Goal: Navigation & Orientation: Find specific page/section

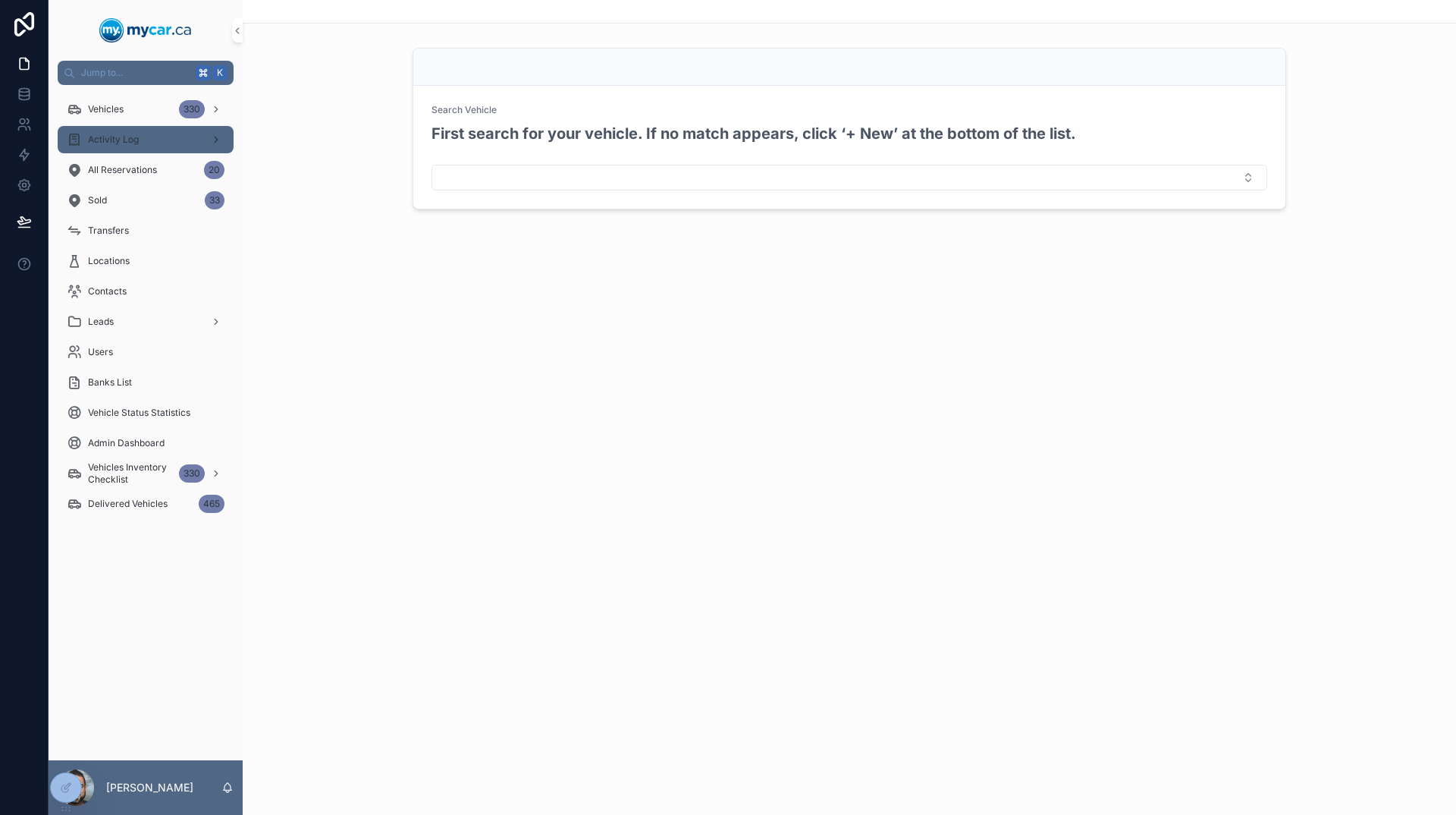
click at [150, 151] on div "Activity Log" at bounding box center [146, 139] width 158 height 25
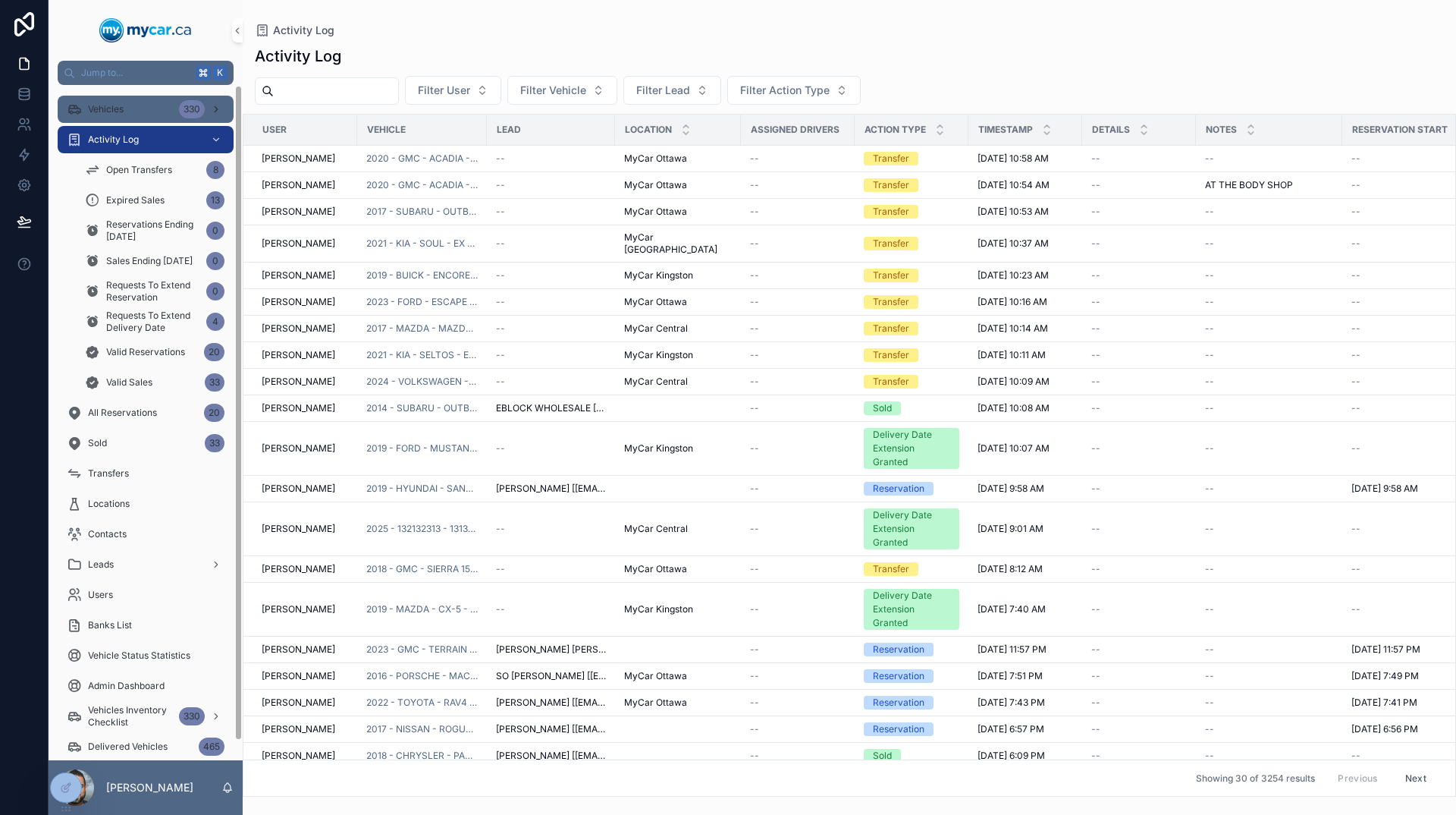
click at [118, 108] on span "Vehicles" at bounding box center [105, 109] width 35 height 12
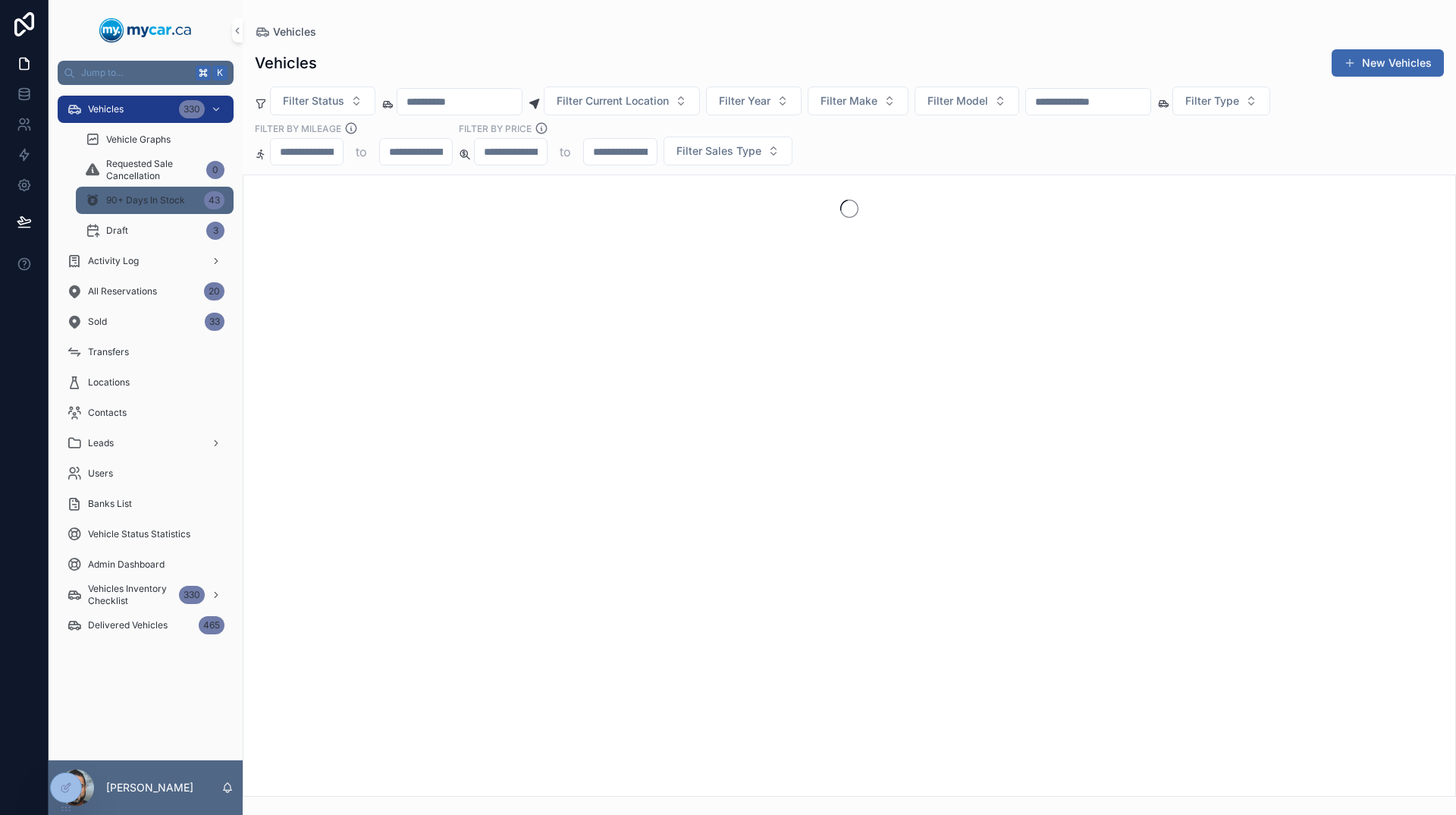
click at [118, 195] on span "90+ Days In Stock" at bounding box center [146, 200] width 79 height 12
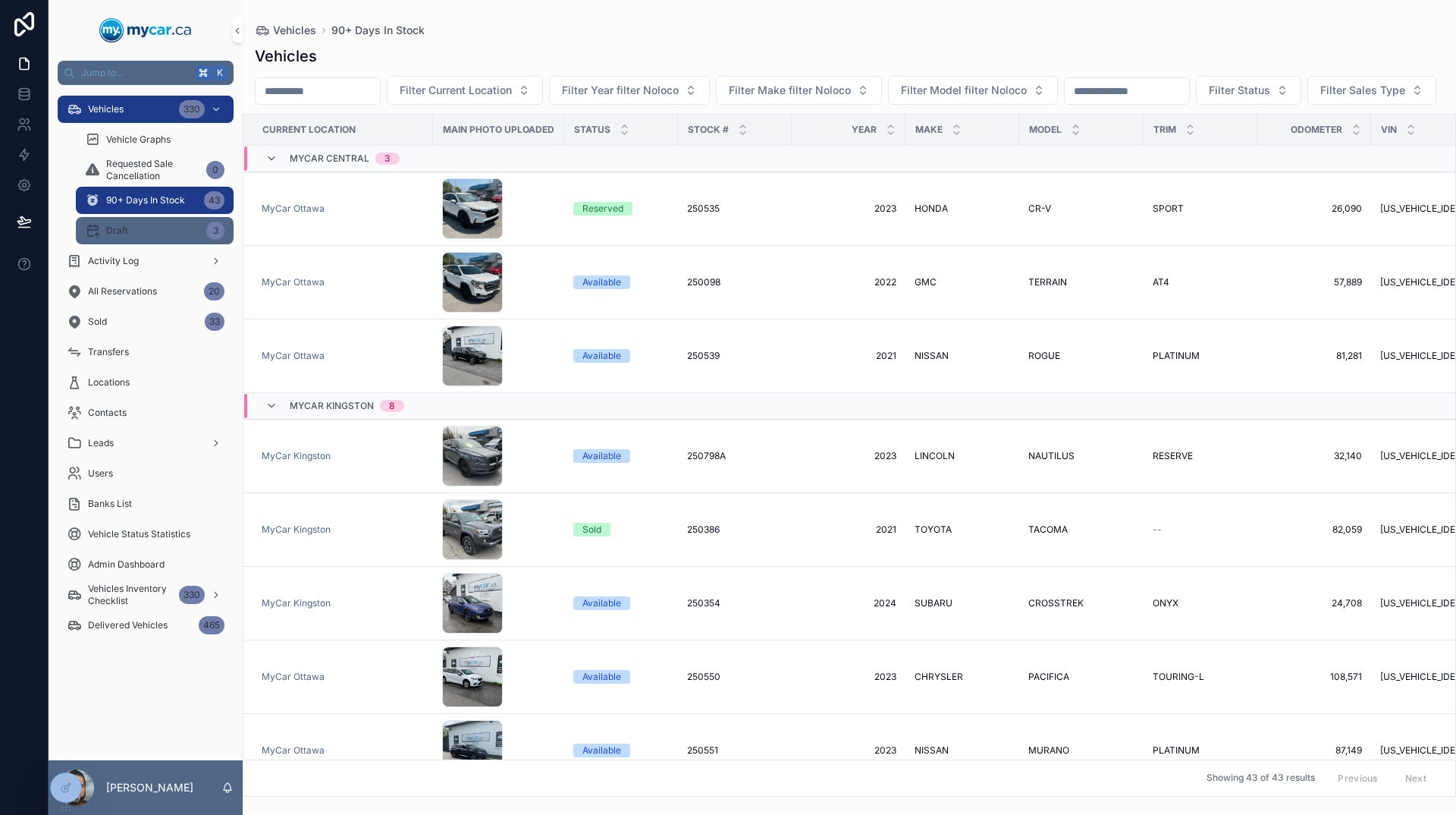
click at [140, 231] on div "Draft 3" at bounding box center [155, 231] width 140 height 25
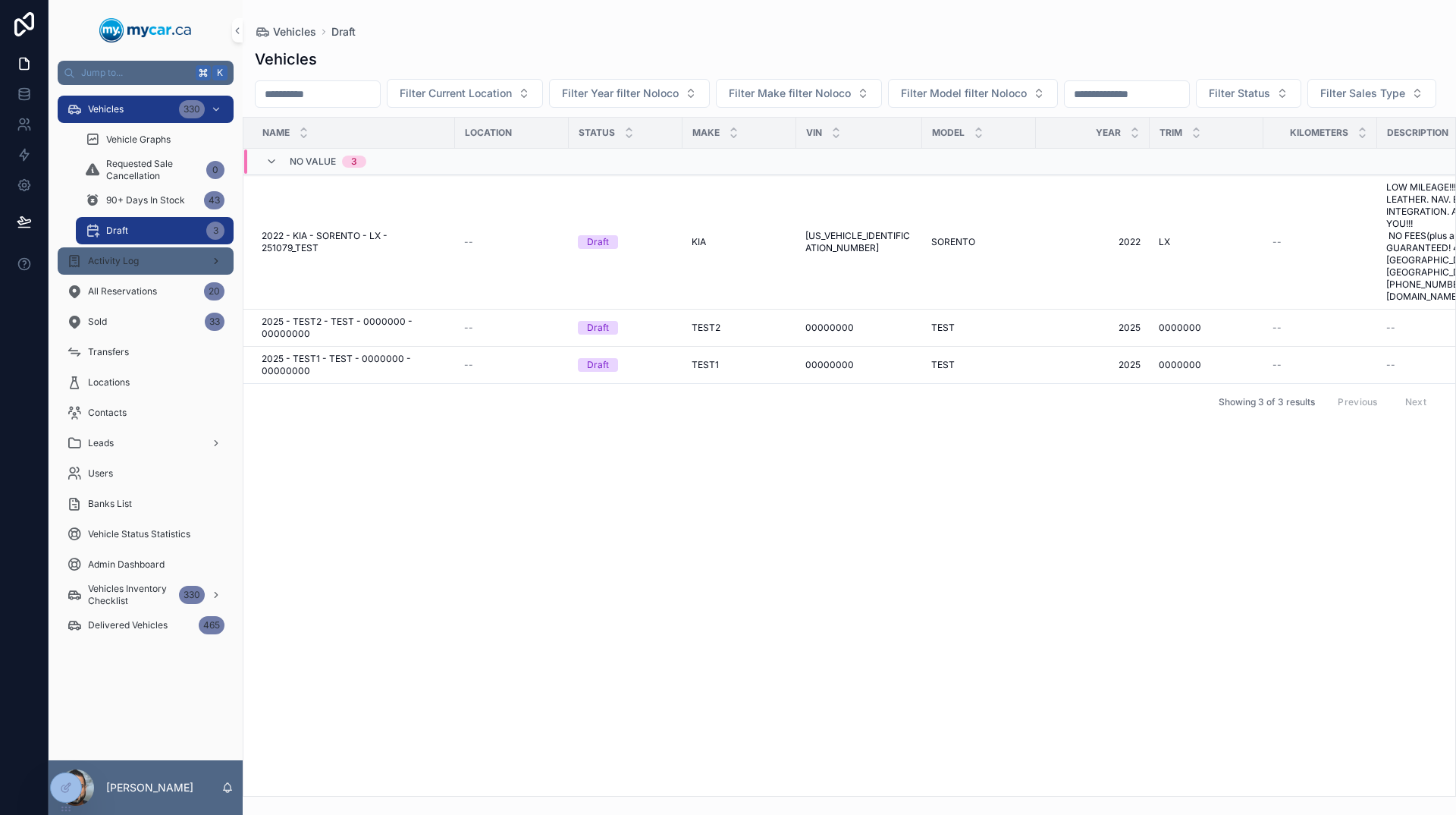
click at [132, 263] on span "Activity Log" at bounding box center [113, 261] width 51 height 12
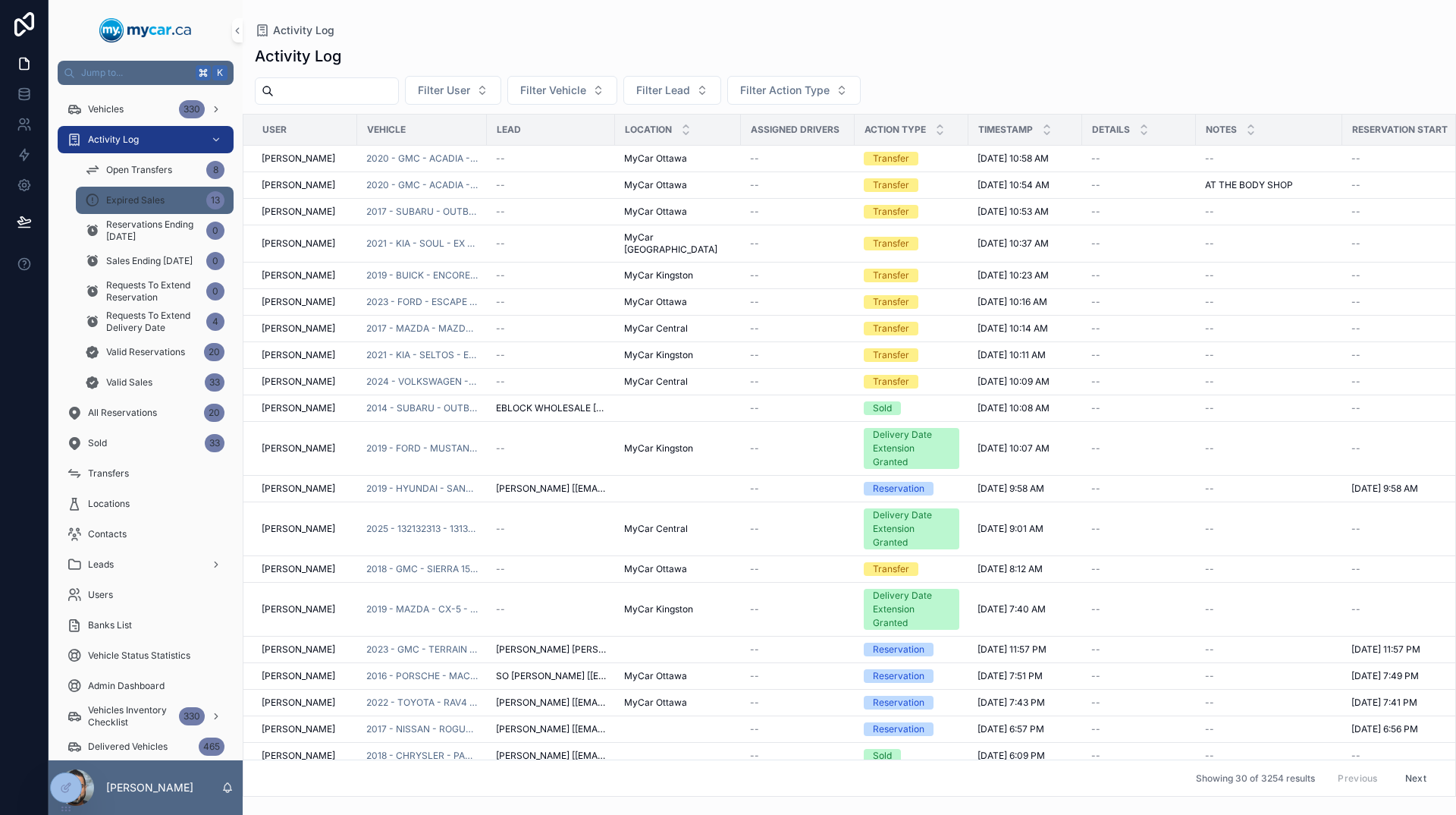
click at [150, 200] on span "Expired Sales" at bounding box center [135, 200] width 58 height 12
